Goal: Contribute content

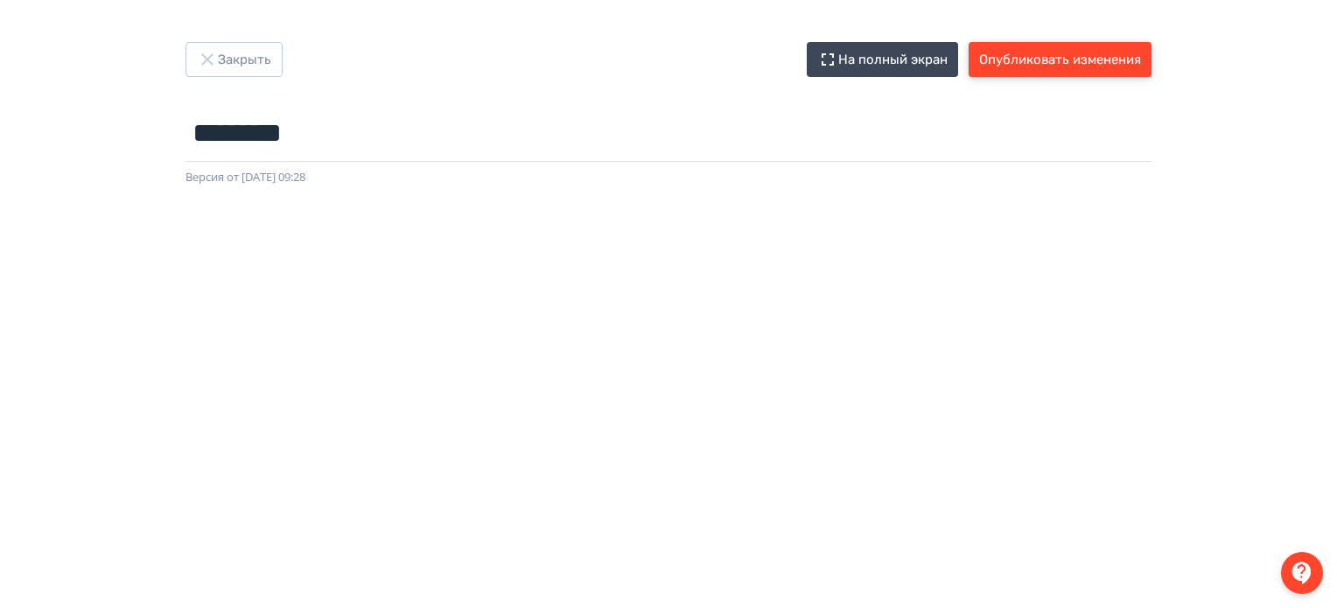
click at [1045, 52] on button "Опубликовать изменения" at bounding box center [1060, 59] width 183 height 35
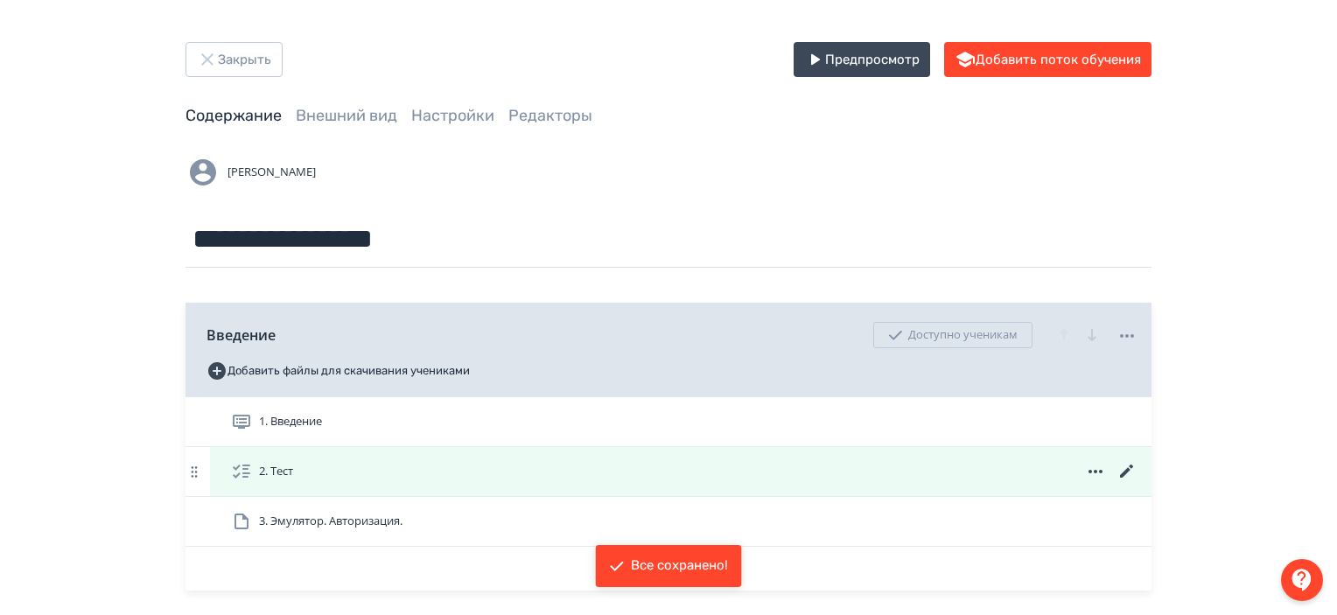
click at [1127, 472] on icon at bounding box center [1126, 471] width 21 height 21
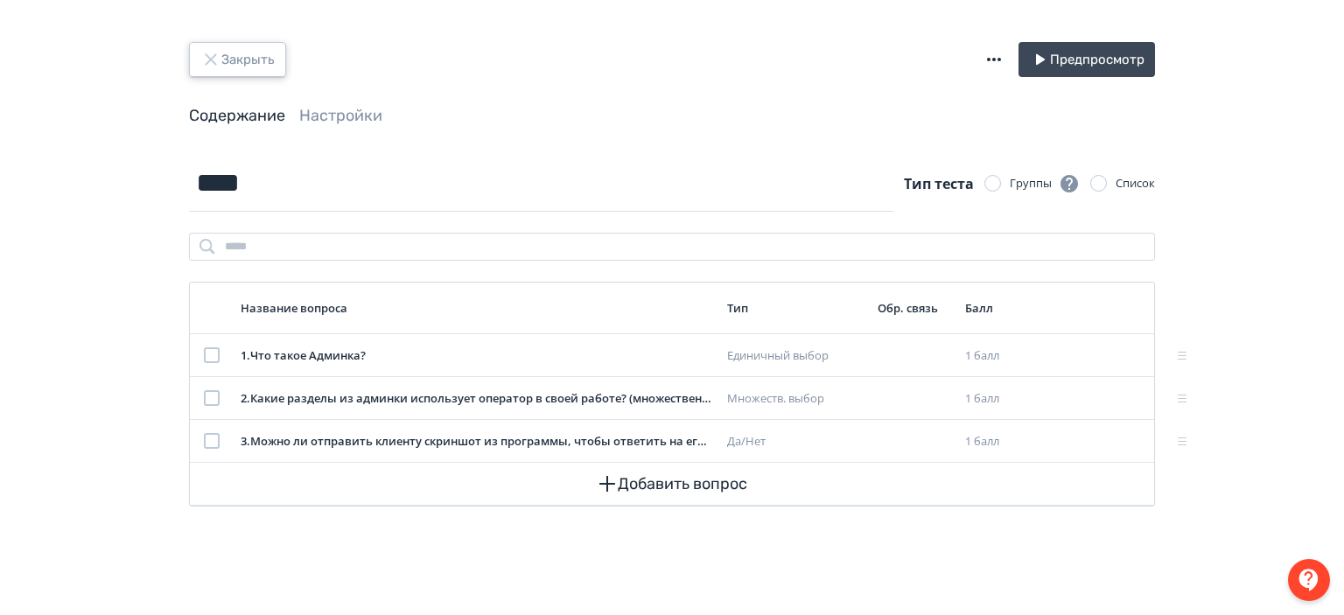
click at [246, 62] on button "Закрыть" at bounding box center [237, 59] width 97 height 35
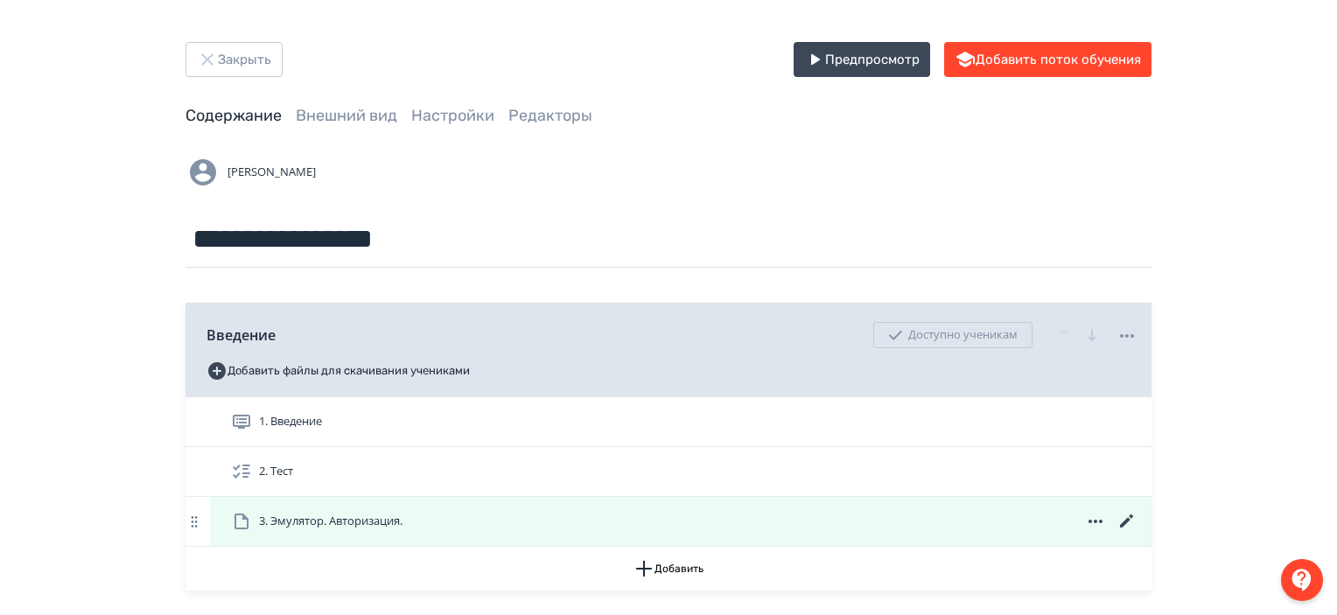
click at [969, 521] on div "3. Эмулятор. Авторизация." at bounding box center [684, 521] width 906 height 21
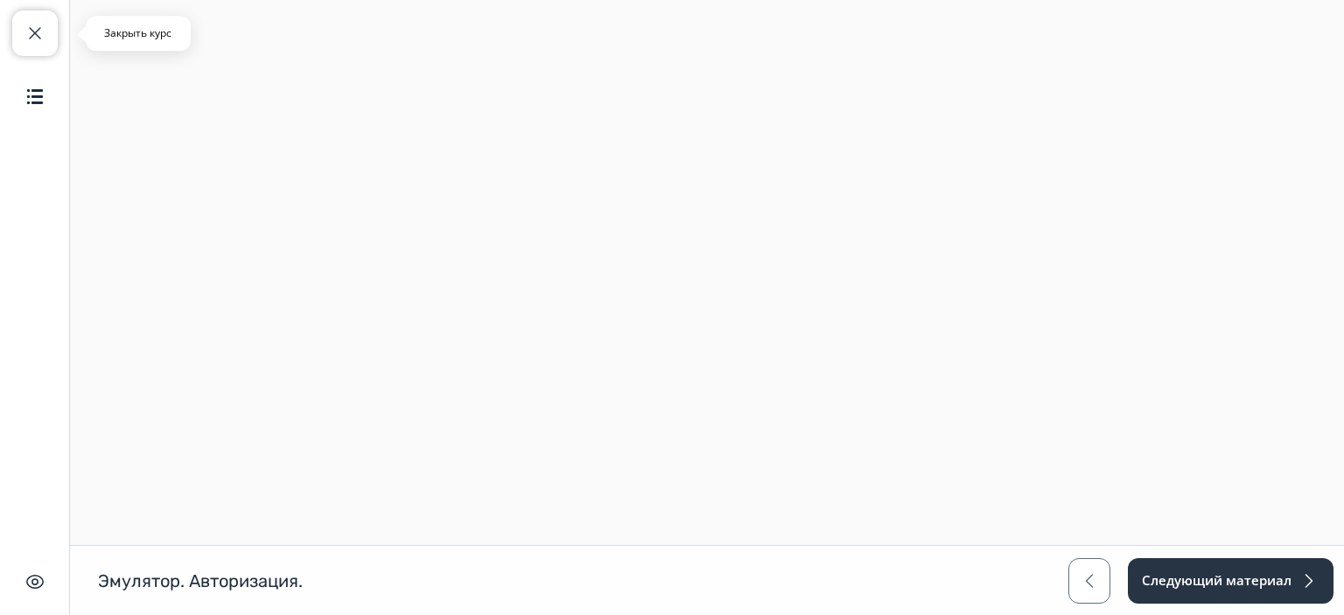
click at [45, 38] on button "Закрыть курс" at bounding box center [34, 32] width 45 height 45
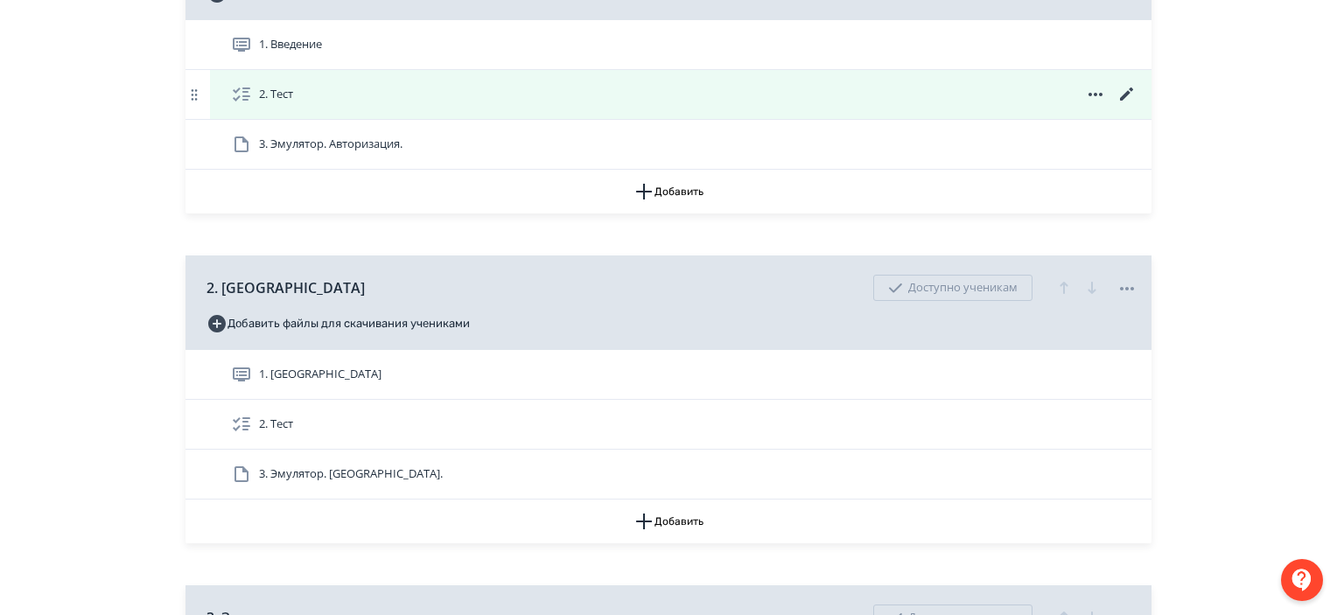
scroll to position [378, 0]
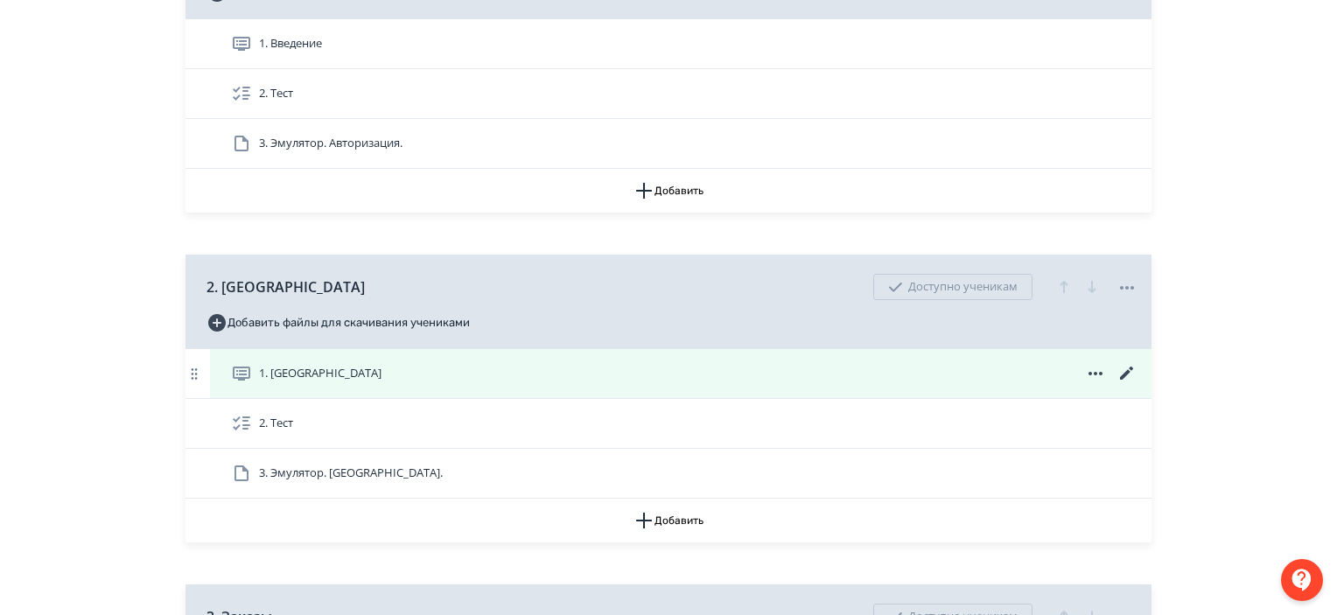
click at [1123, 376] on icon at bounding box center [1126, 373] width 13 height 13
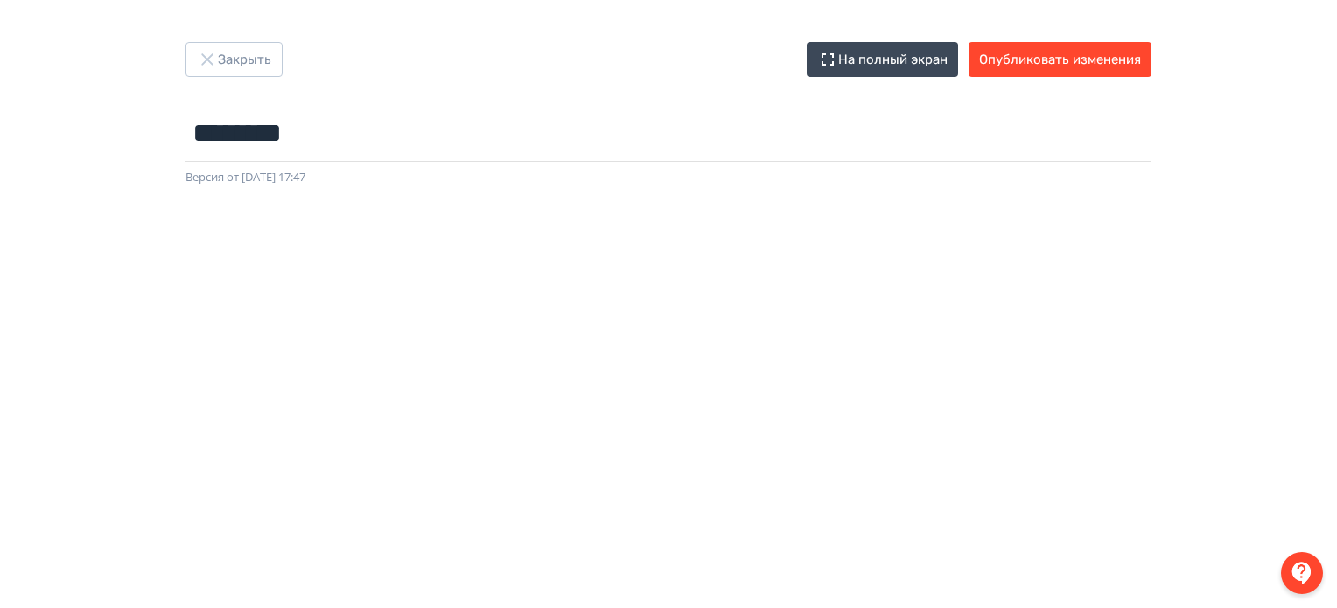
scroll to position [0, 3]
click at [710, 194] on div at bounding box center [668, 579] width 1337 height 787
click at [1079, 59] on button "Опубликовать изменения" at bounding box center [1060, 59] width 183 height 35
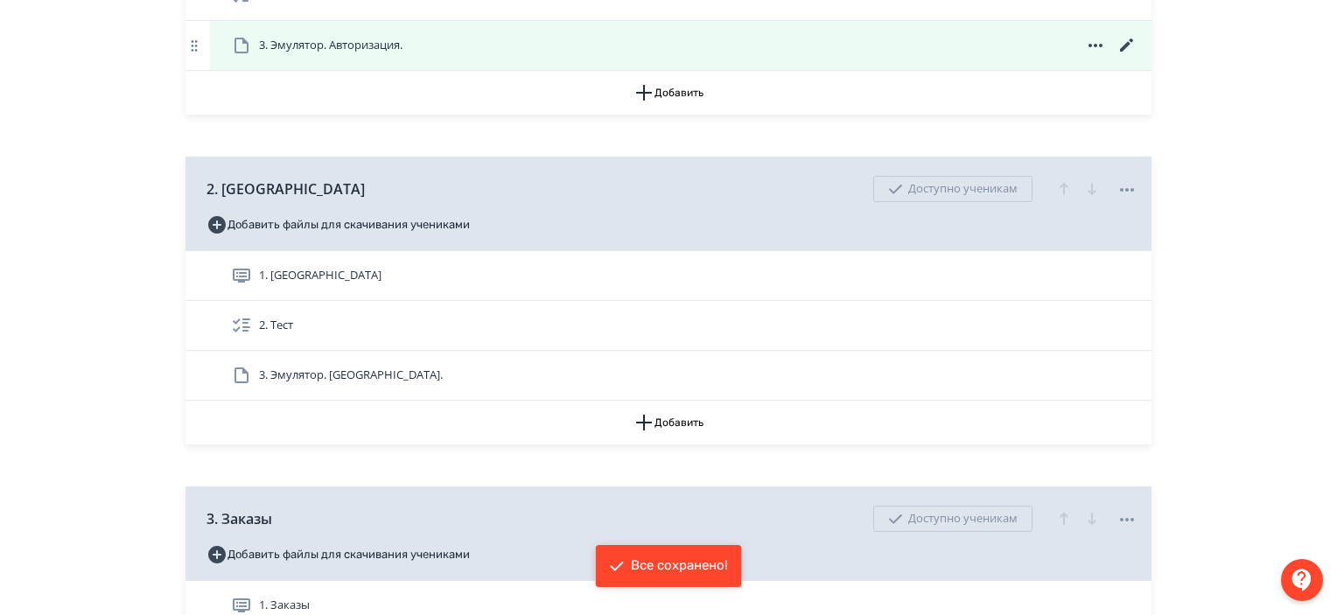
scroll to position [478, 0]
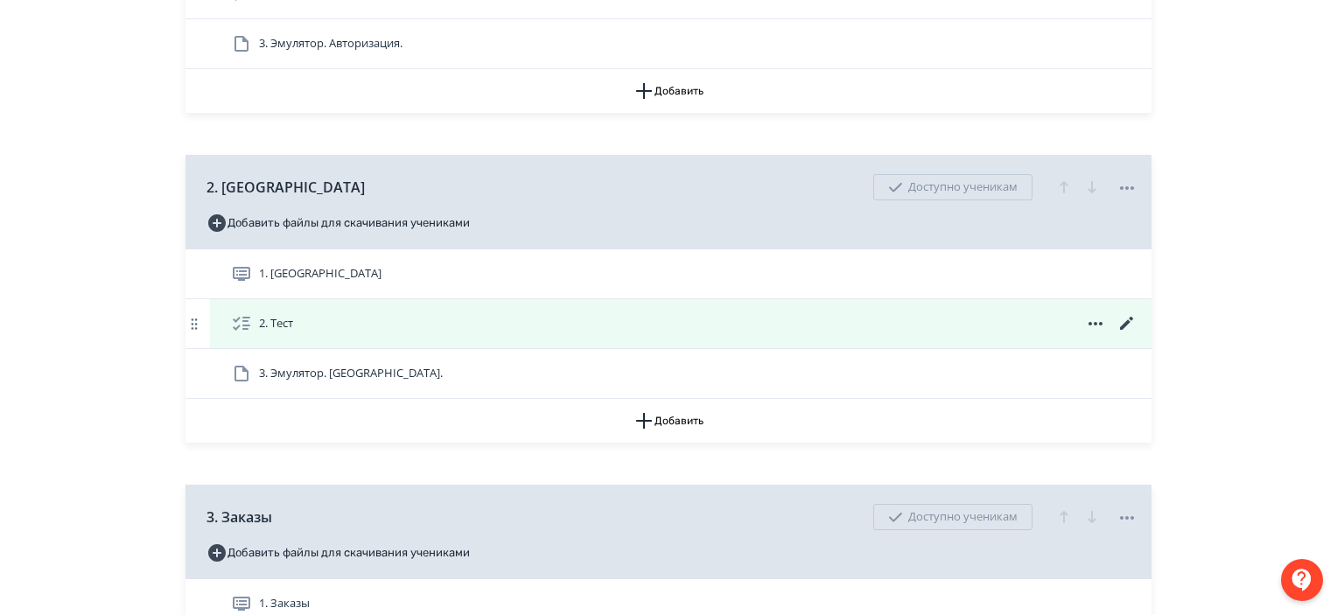
click at [1124, 320] on icon at bounding box center [1126, 323] width 21 height 21
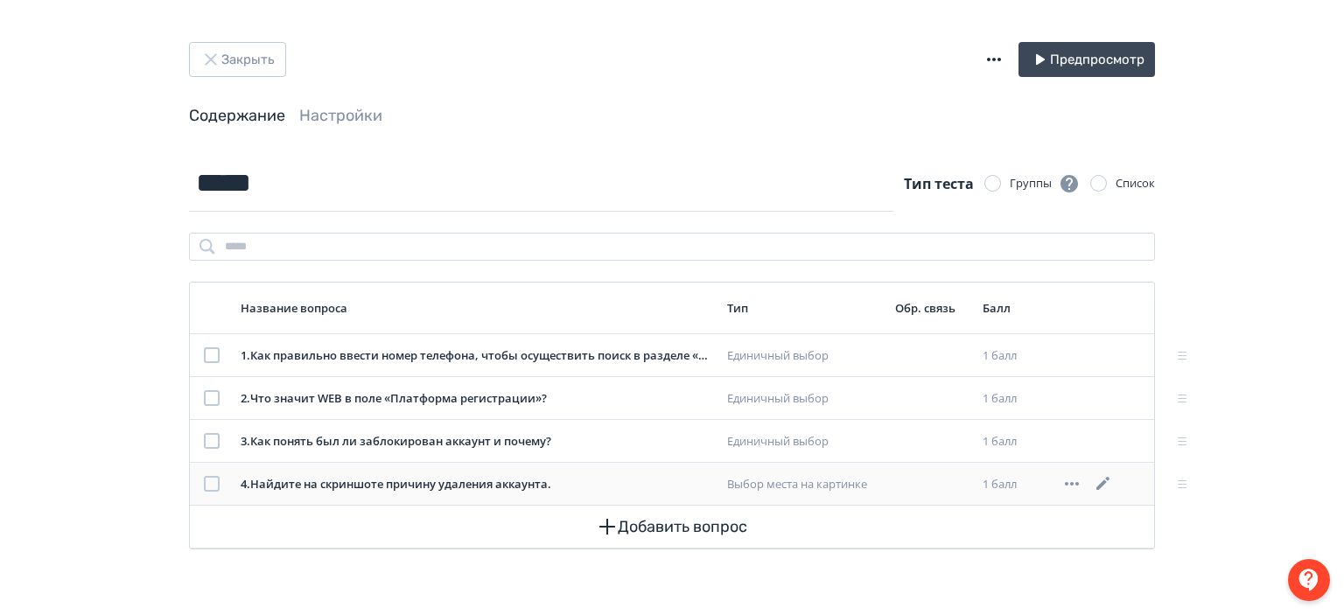
click at [1098, 481] on icon at bounding box center [1103, 483] width 21 height 21
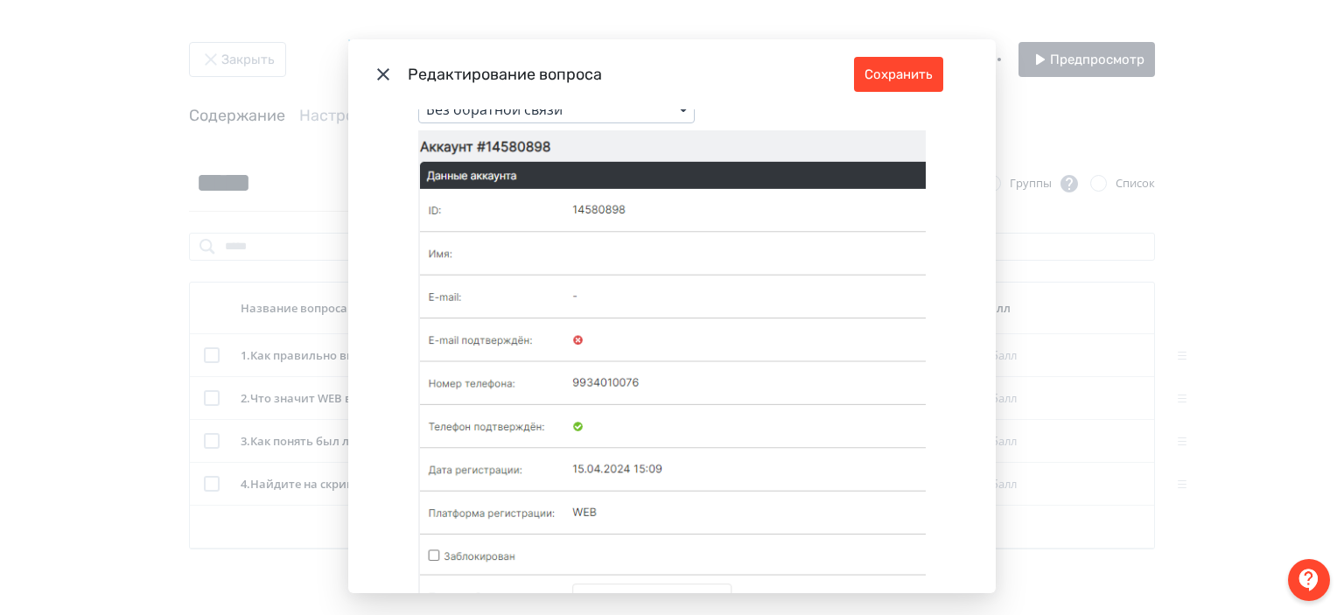
scroll to position [434, 0]
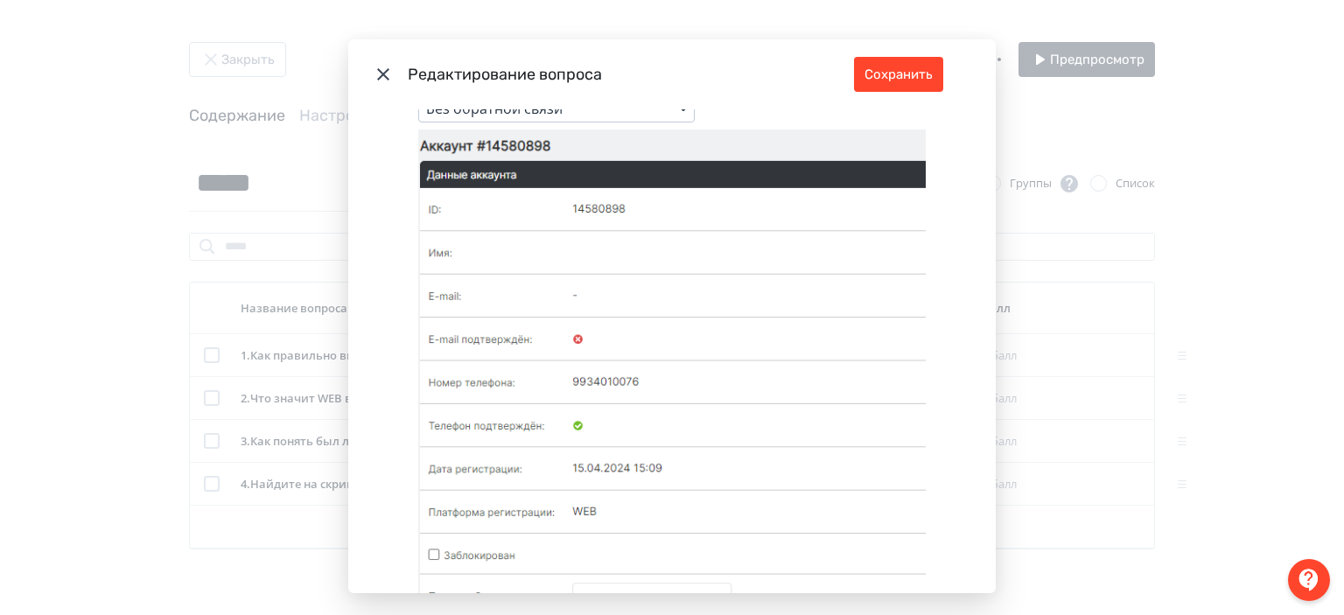
click at [598, 280] on icon "Modal" at bounding box center [671, 426] width 507 height 594
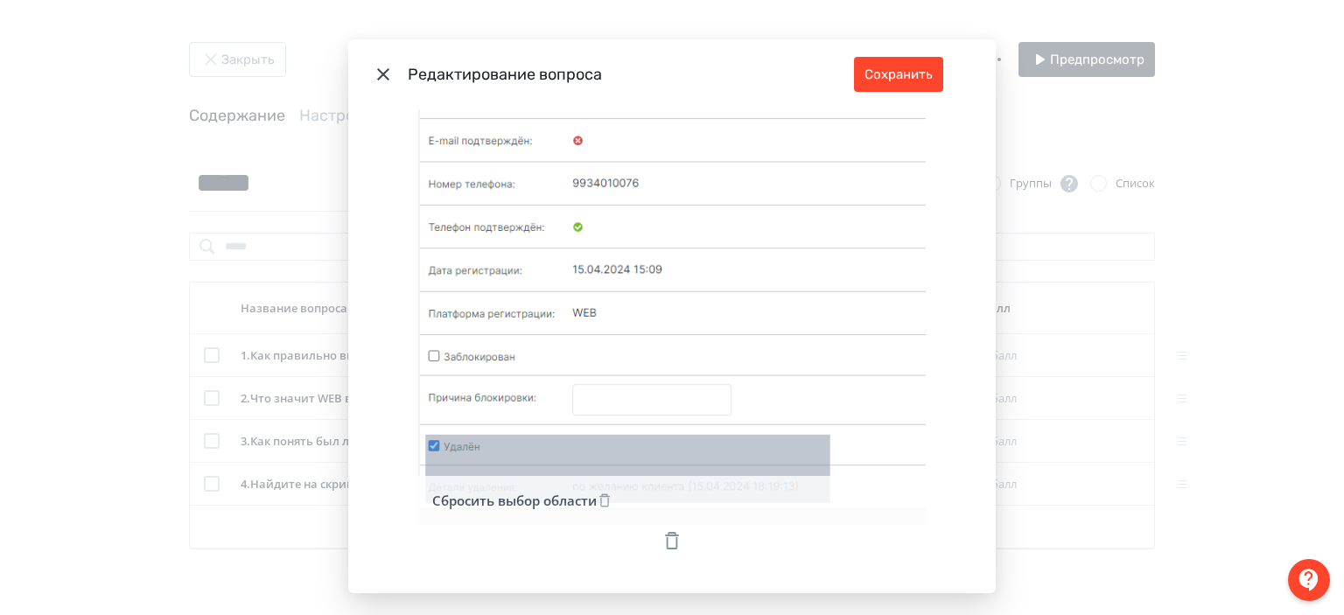
scroll to position [633, 0]
click at [551, 486] on button "Сбросить выбор области" at bounding box center [522, 499] width 187 height 35
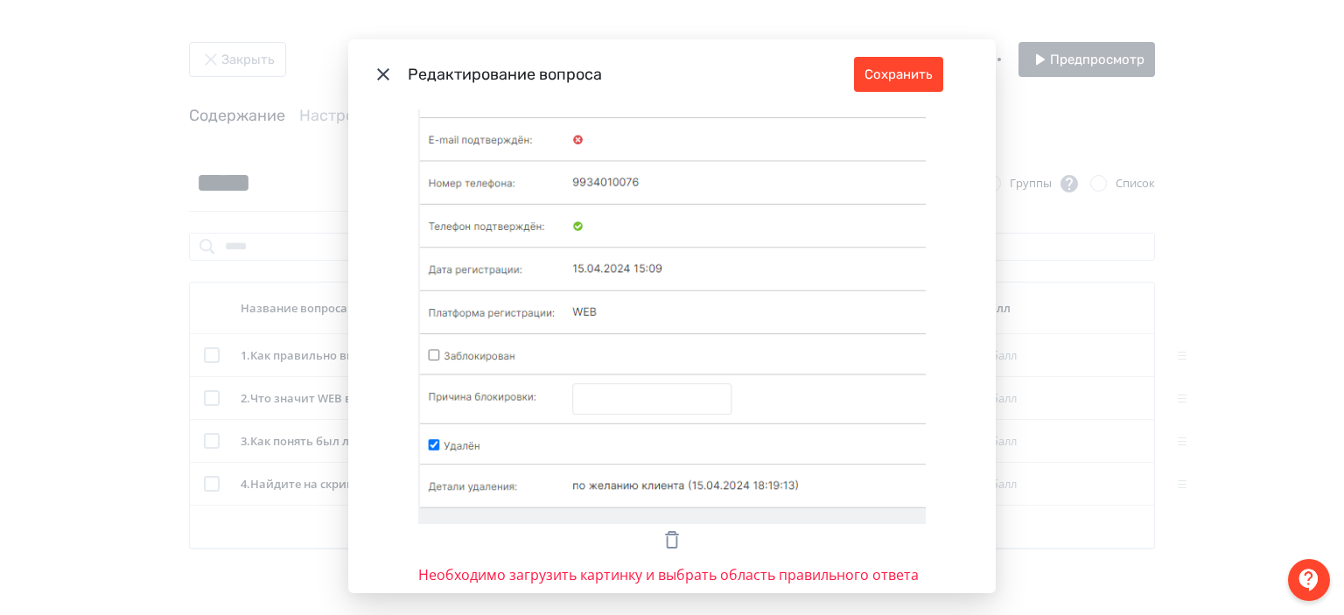
click at [665, 531] on icon "Modal" at bounding box center [672, 539] width 14 height 17
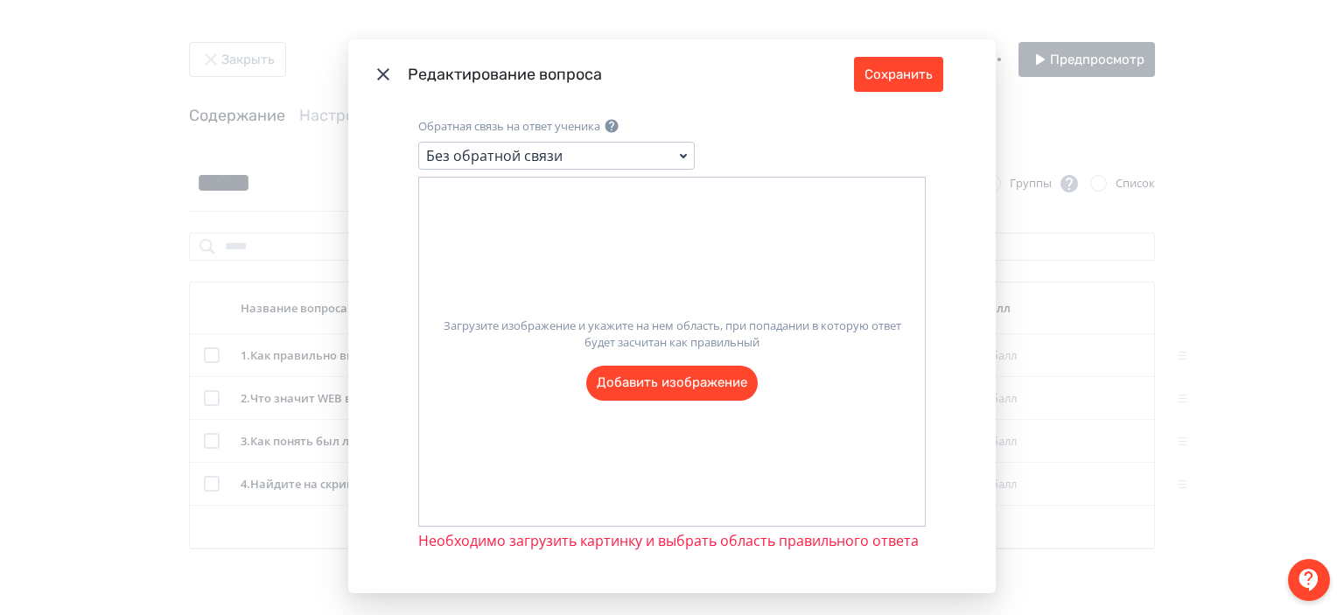
click at [657, 372] on label "Загрузите изображение и укажите на нем область, при попадании в которую ответ б…" at bounding box center [672, 352] width 506 height 97
click at [0, 0] on input "Загрузите изображение и укажите на нем область, при попадании в которую ответ б…" at bounding box center [0, 0] width 0 height 0
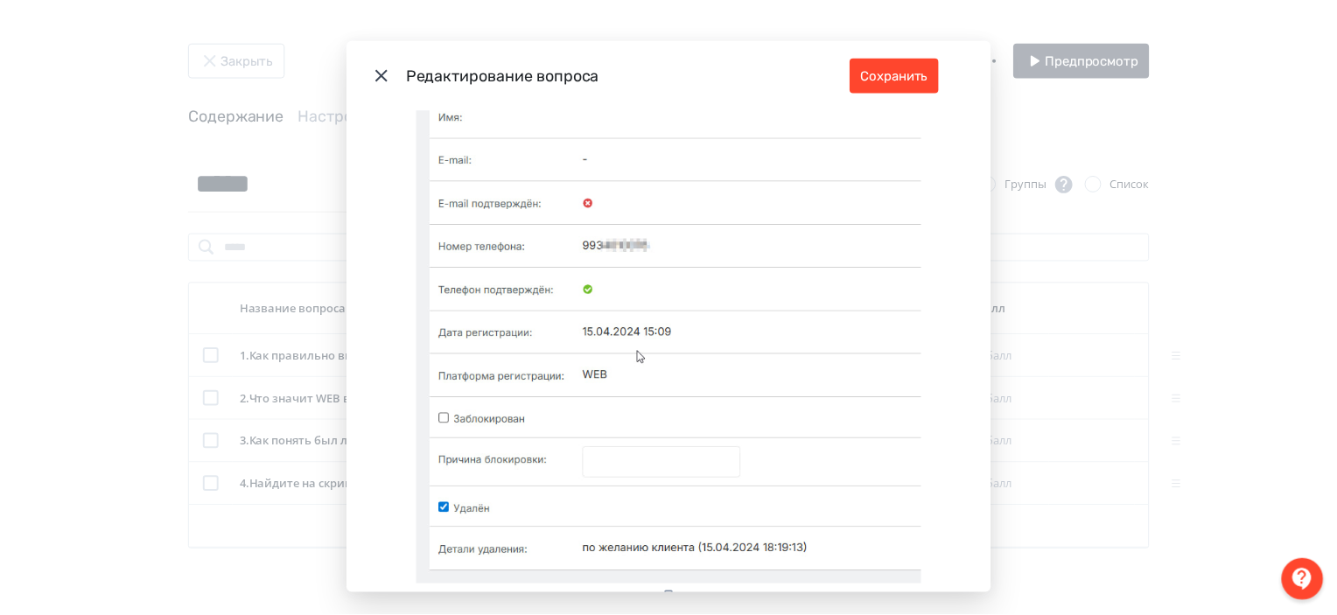
scroll to position [570, 0]
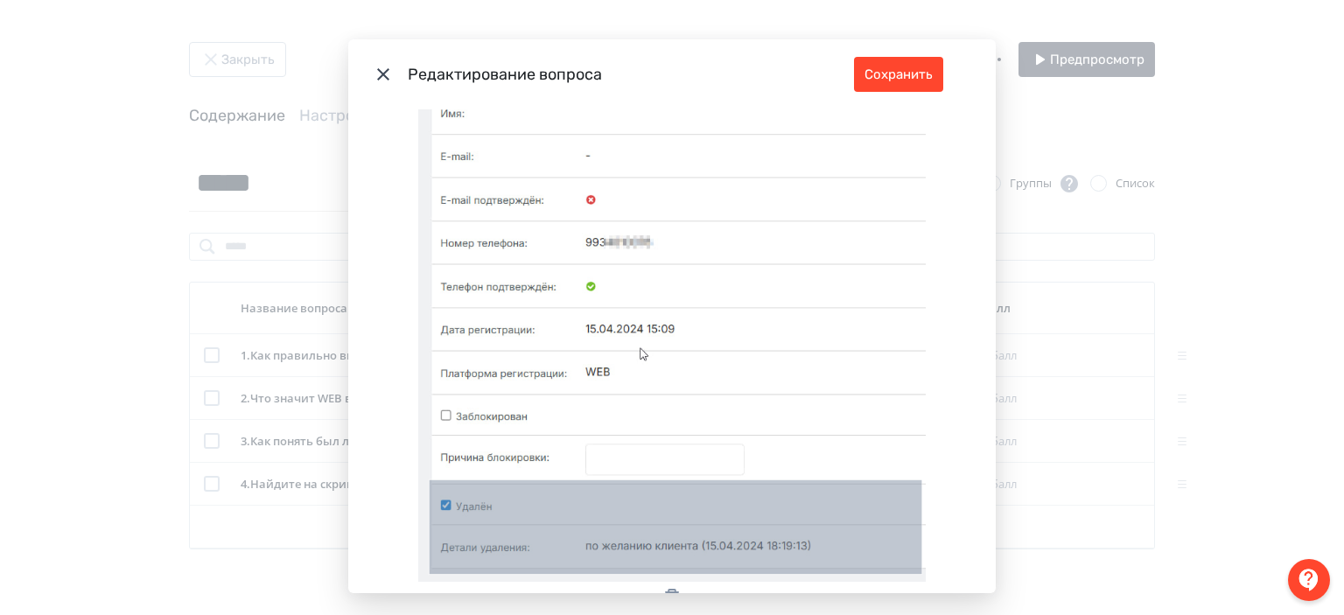
drag, startPoint x: 425, startPoint y: 462, endPoint x: 913, endPoint y: 556, distance: 496.3
click at [913, 556] on icon "Modal" at bounding box center [671, 287] width 507 height 589
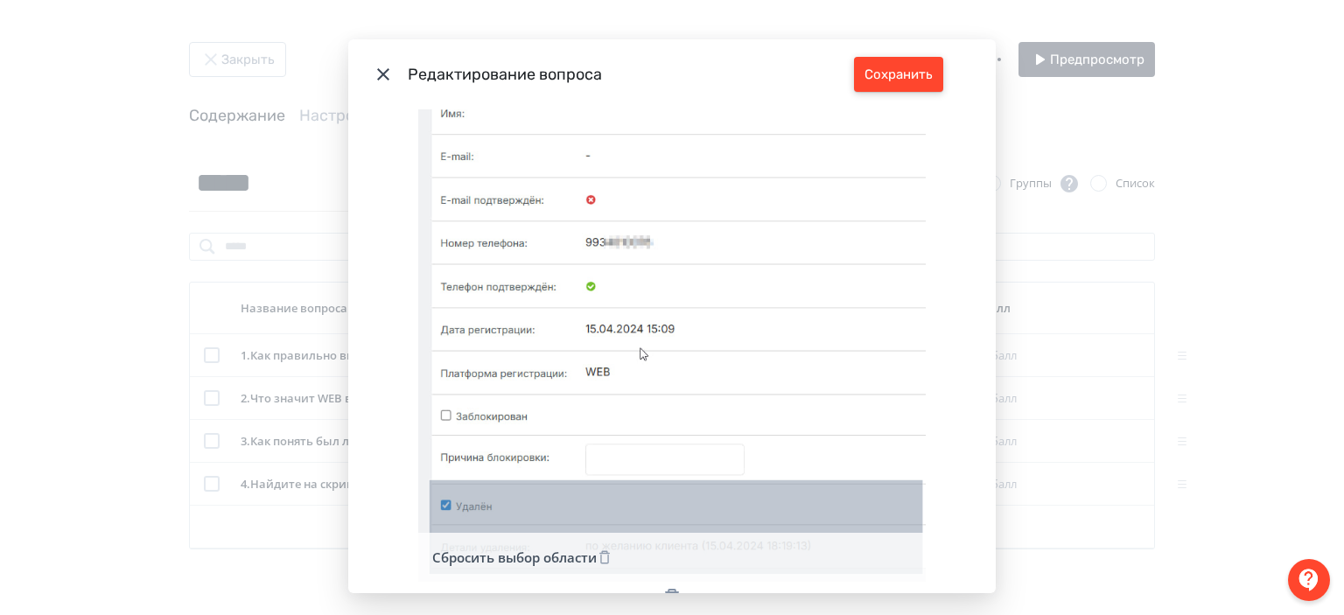
click at [891, 74] on button "Сохранить" at bounding box center [898, 74] width 89 height 35
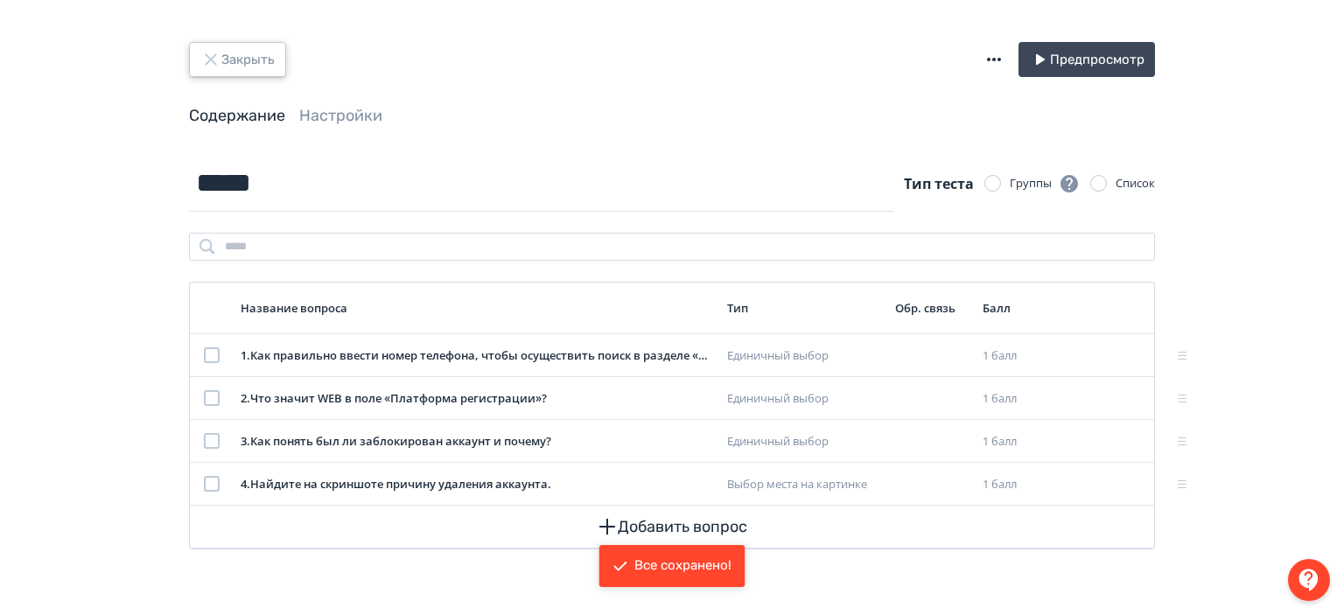
click at [231, 74] on button "Закрыть" at bounding box center [237, 59] width 97 height 35
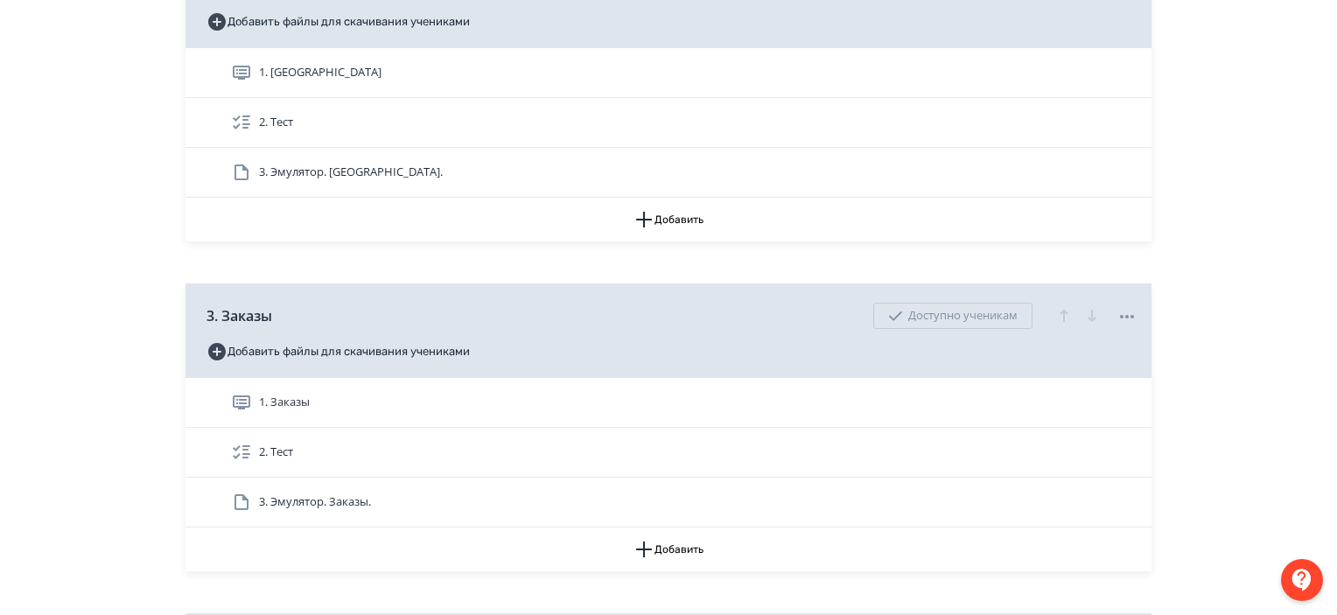
scroll to position [682, 0]
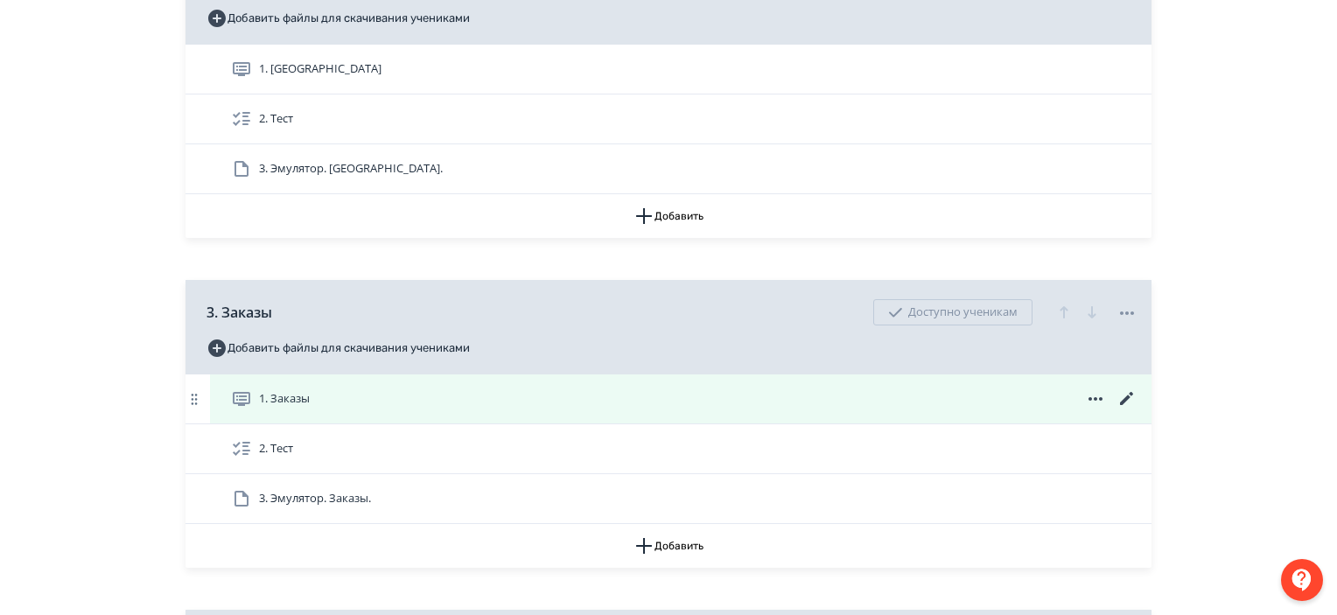
click at [1126, 395] on icon at bounding box center [1126, 398] width 21 height 21
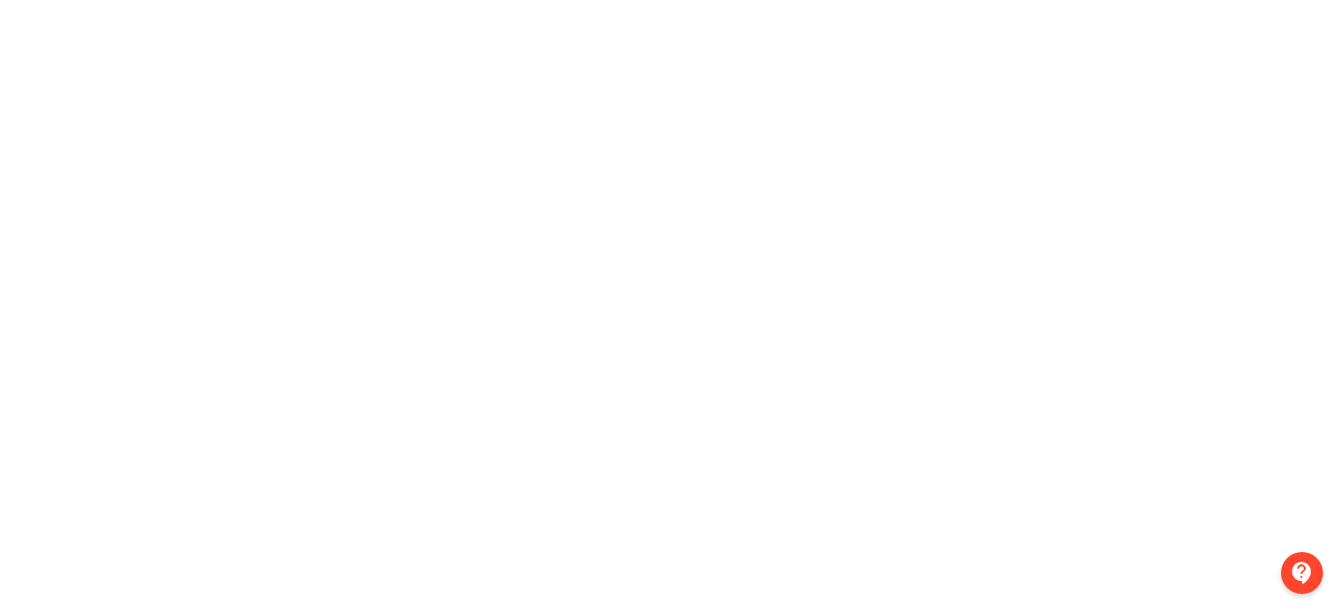
scroll to position [399, 3]
